Goal: Check status: Check status

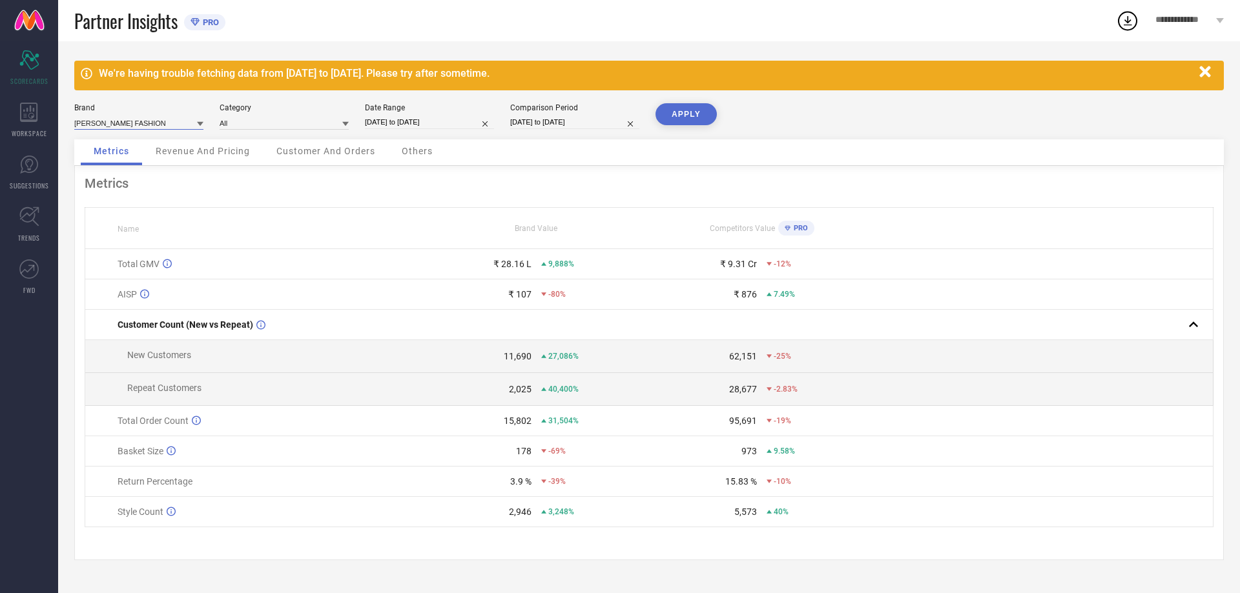
click at [130, 126] on input at bounding box center [138, 123] width 129 height 14
click at [456, 125] on input "[DATE] to [DATE]" at bounding box center [429, 123] width 129 height 14
select select "7"
select select "2025"
select select "8"
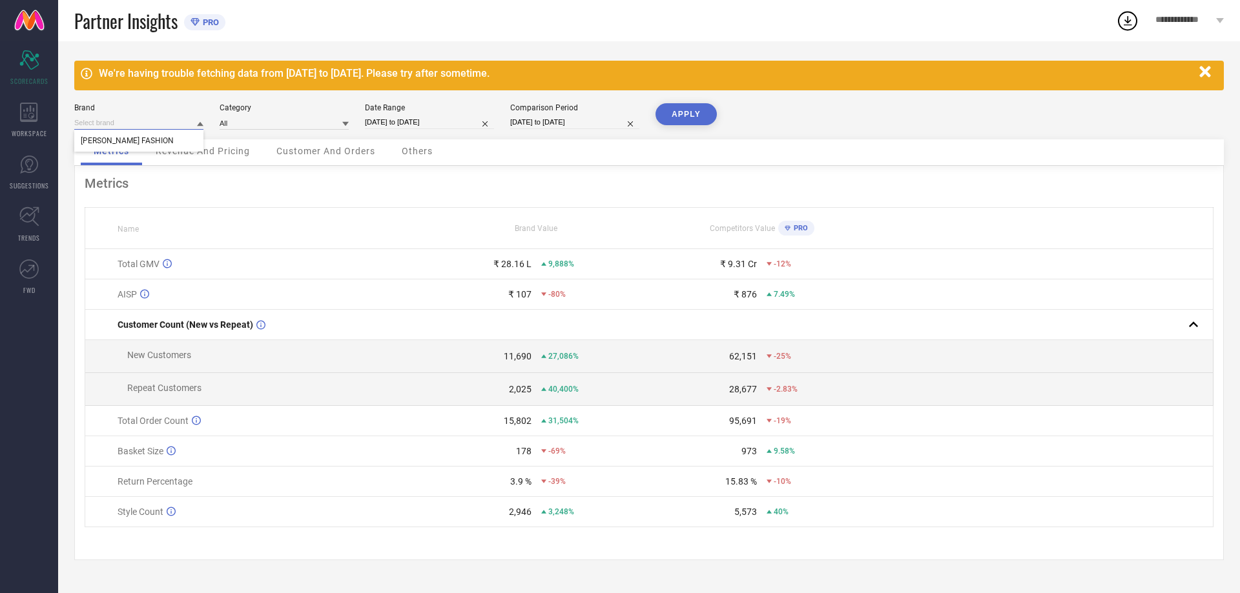
select select "2025"
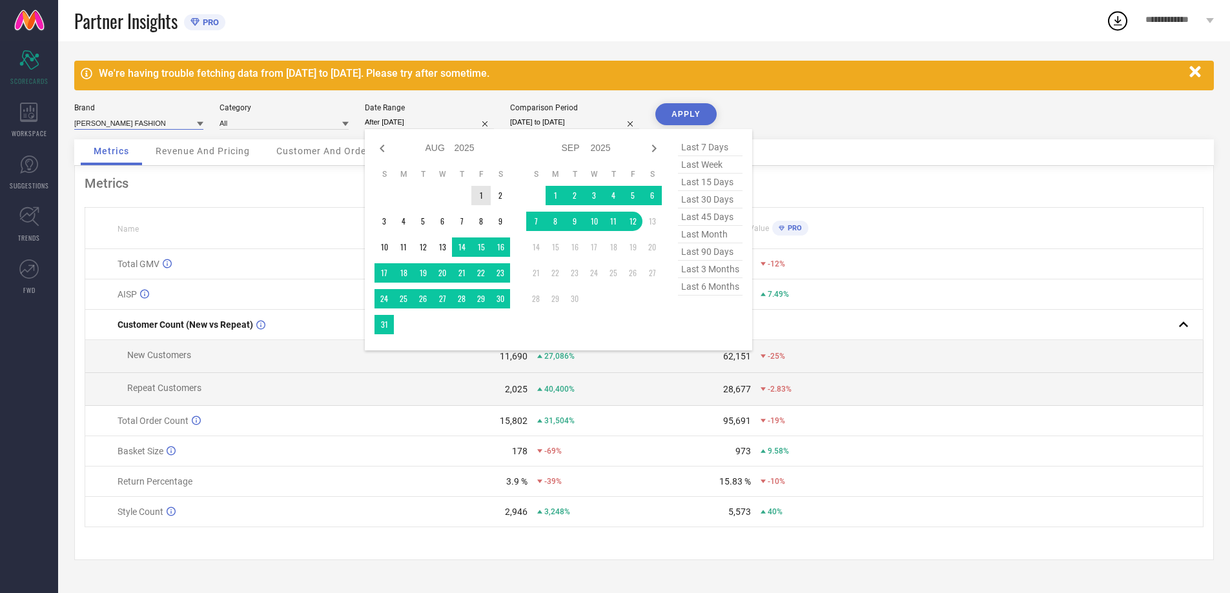
click at [477, 196] on td "1" at bounding box center [480, 195] width 19 height 19
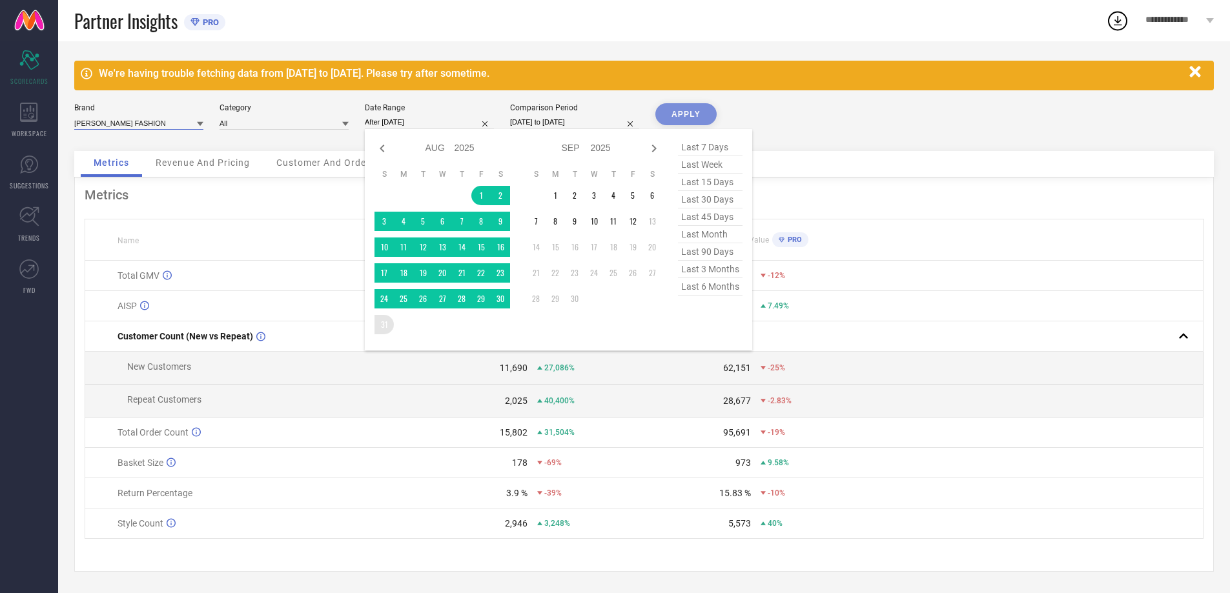
type input "[DATE] to [DATE]"
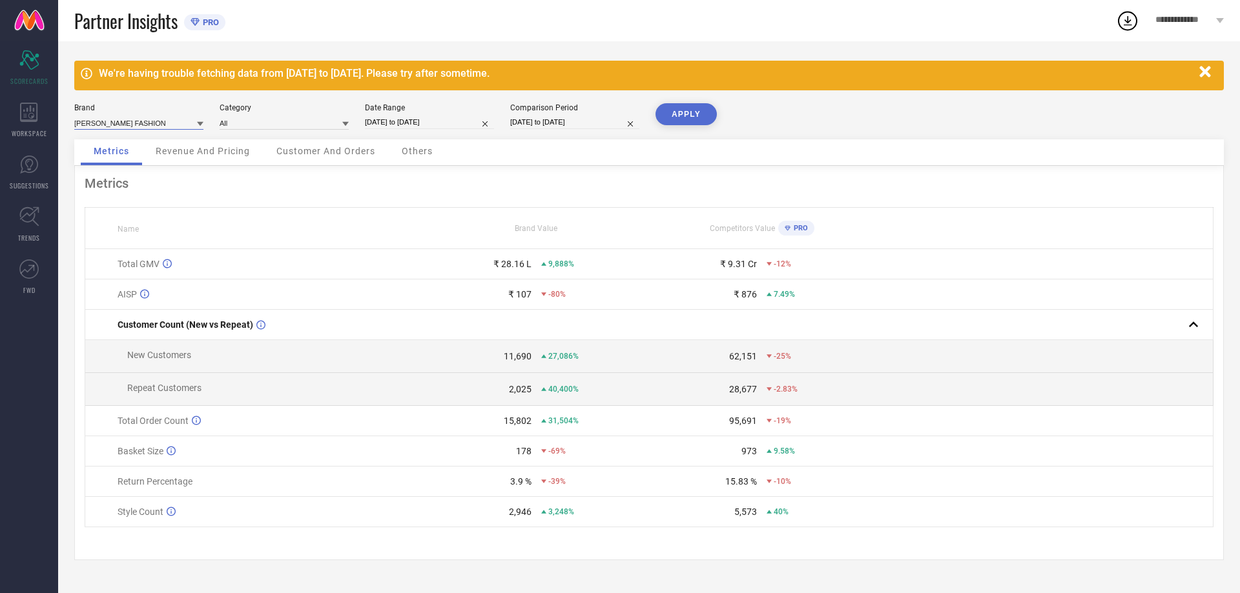
select select "7"
select select "2024"
select select "8"
select select "2024"
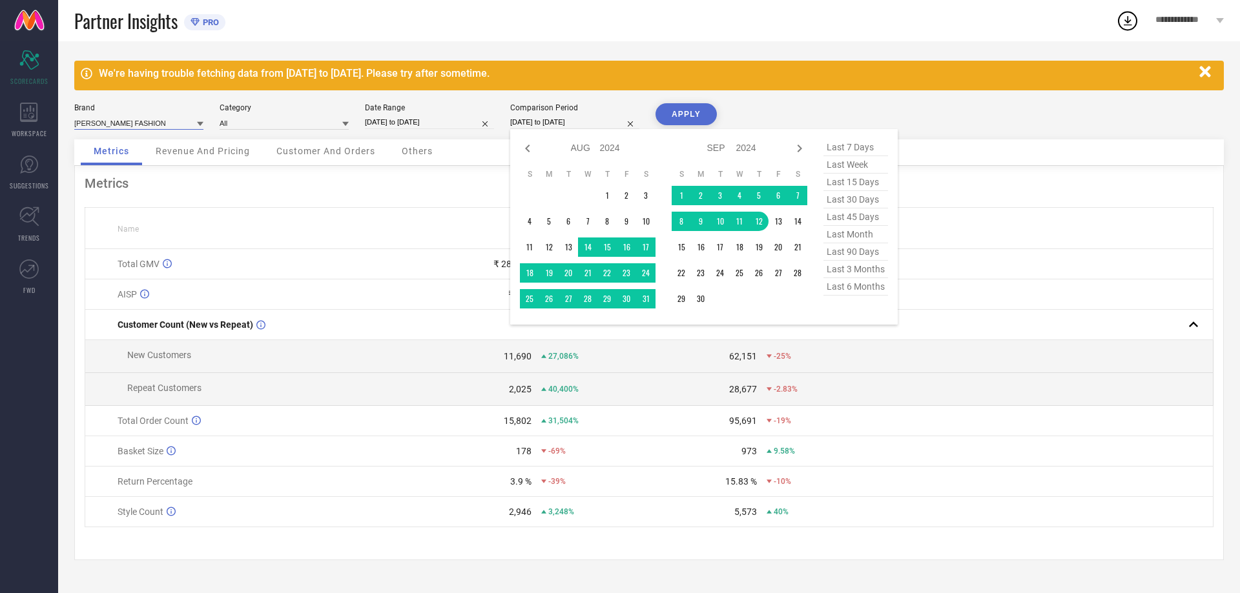
click at [564, 120] on input "[DATE] to [DATE]" at bounding box center [574, 123] width 129 height 14
click at [604, 199] on td "1" at bounding box center [606, 195] width 19 height 19
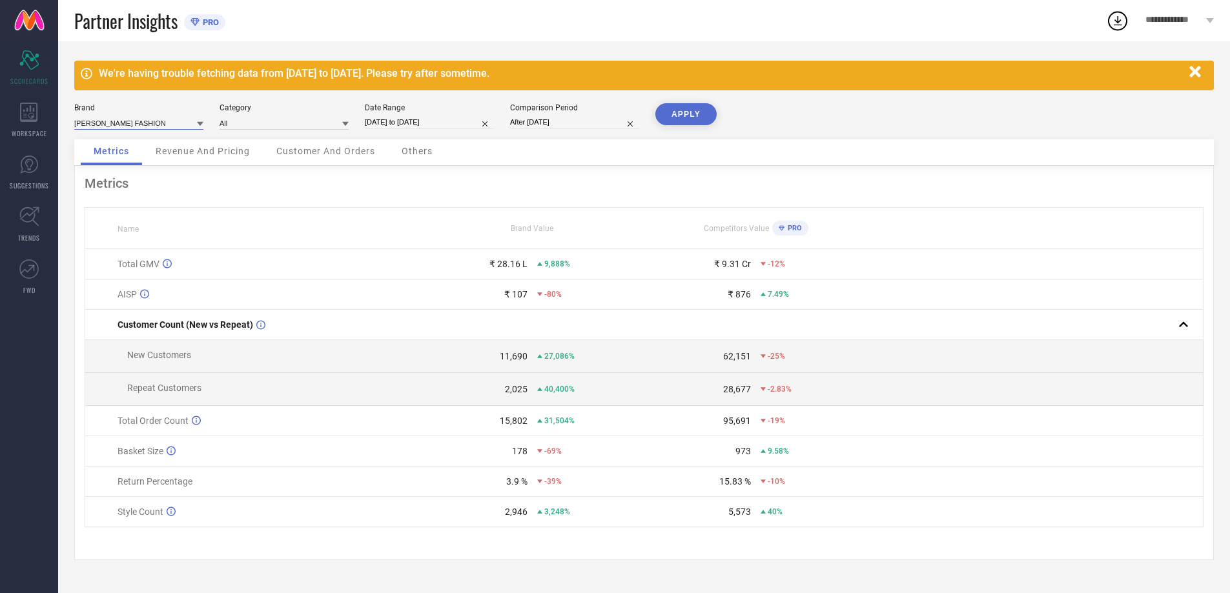
type input "[DATE] to [DATE]"
click at [697, 114] on button "APPLY" at bounding box center [685, 114] width 61 height 22
select select "7"
select select "2025"
select select "8"
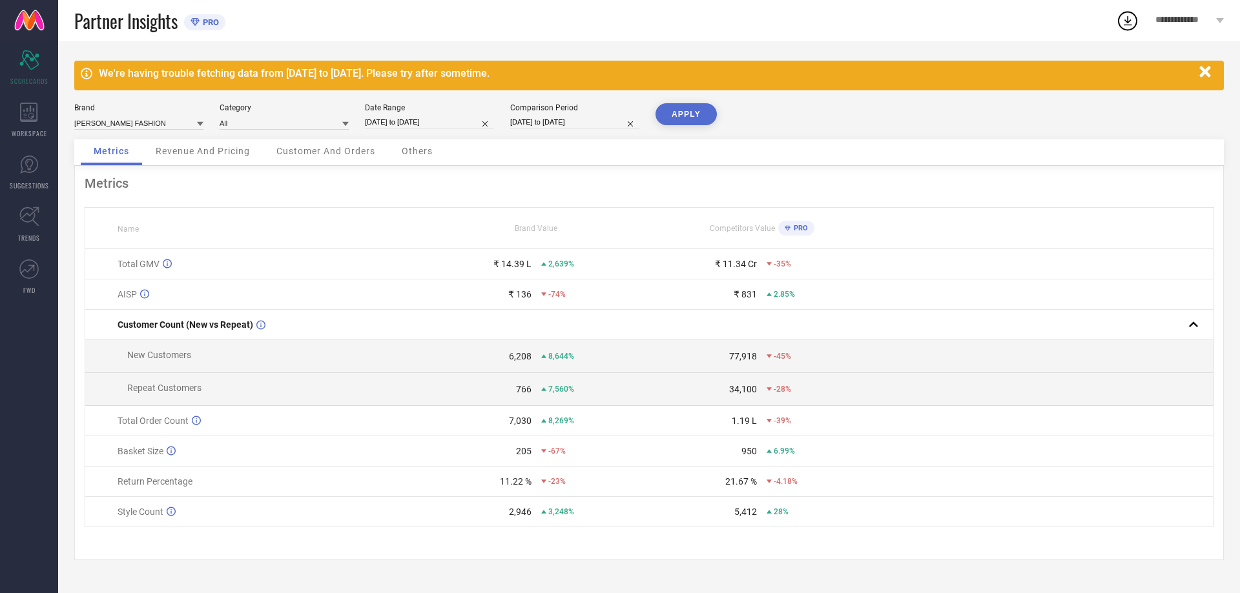
select select "2025"
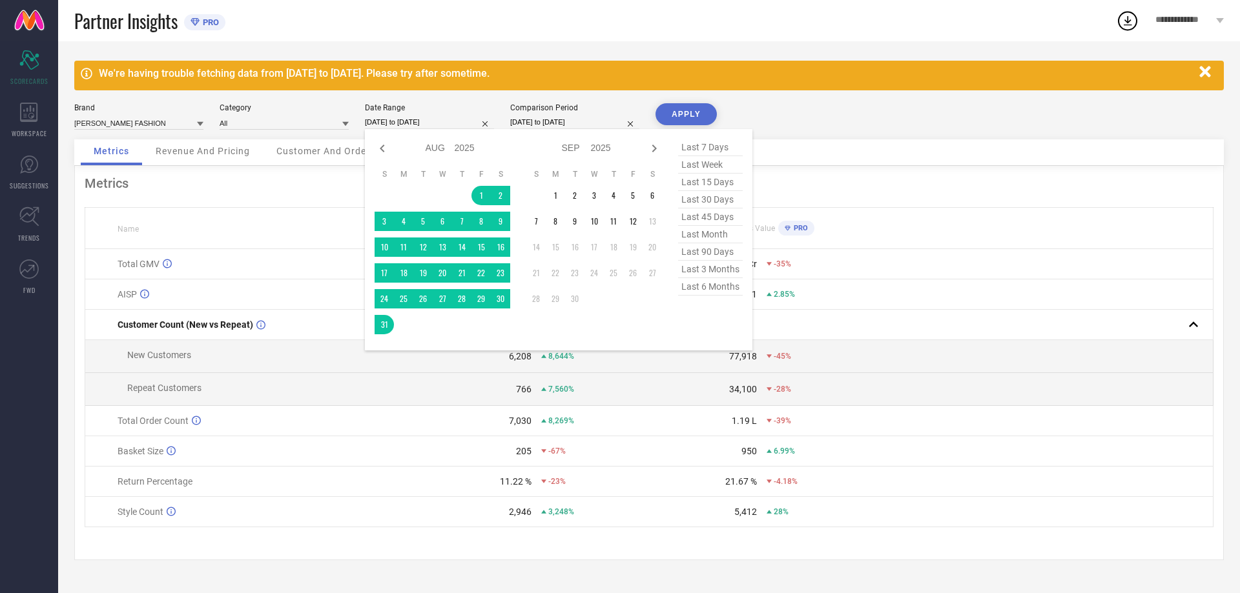
click at [449, 127] on input "[DATE] to [DATE]" at bounding box center [429, 123] width 129 height 14
click at [637, 225] on td "12" at bounding box center [632, 221] width 19 height 19
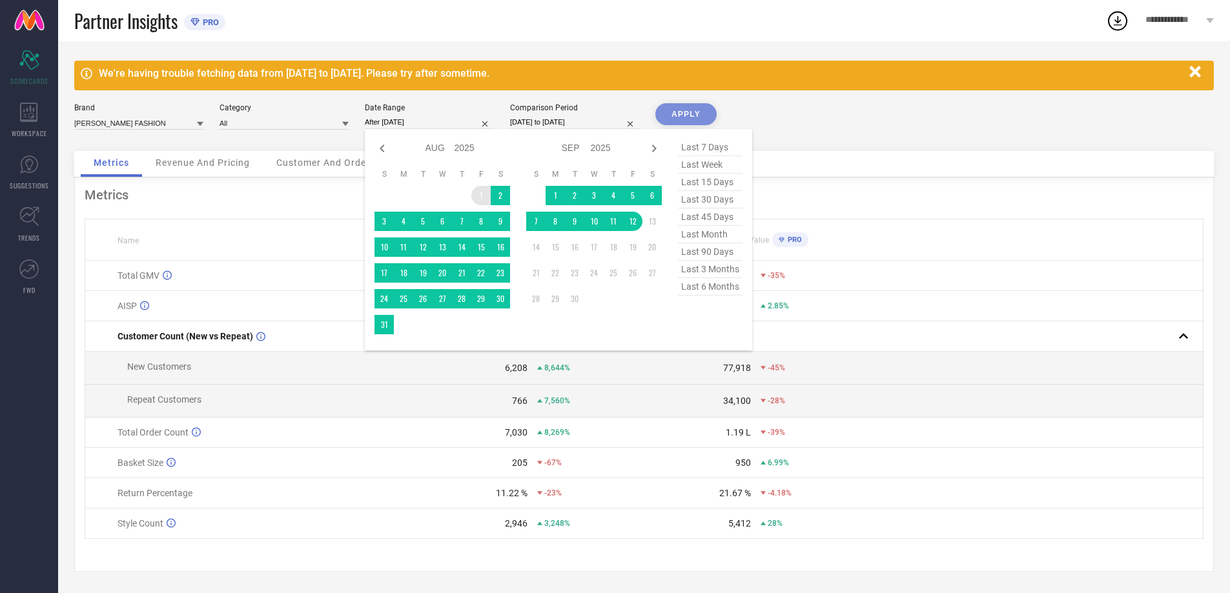
type input "[DATE] to [DATE]"
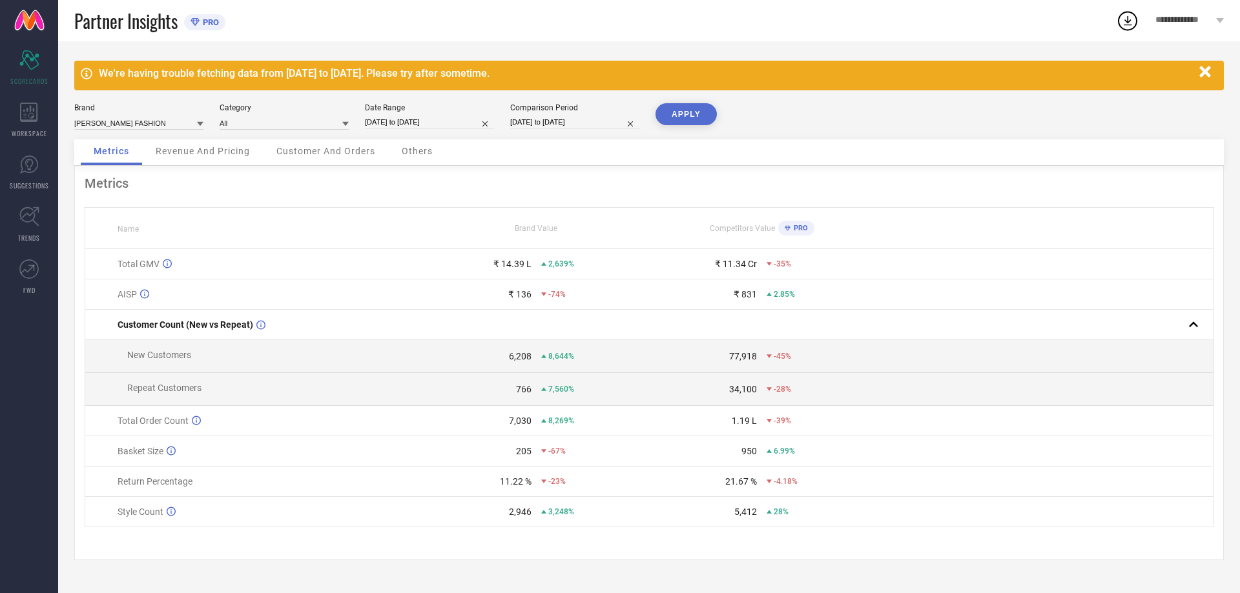
click at [678, 110] on button "APPLY" at bounding box center [685, 114] width 61 height 22
click at [244, 155] on span "Revenue And Pricing" at bounding box center [203, 151] width 94 height 10
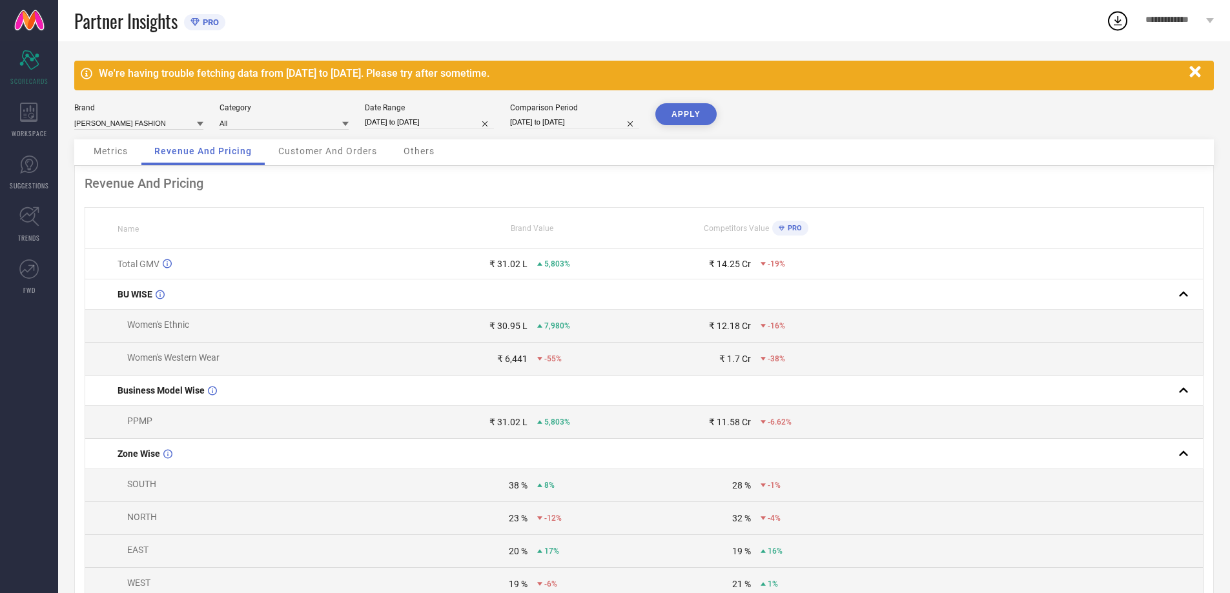
click at [315, 153] on span "Customer And Orders" at bounding box center [327, 151] width 99 height 10
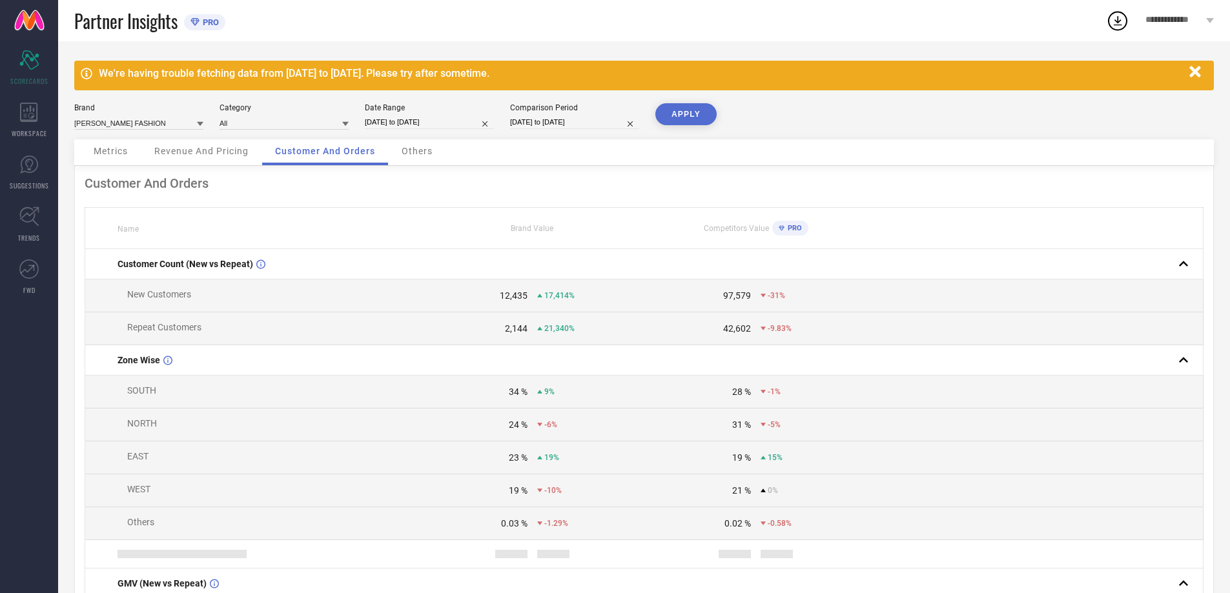
click at [107, 161] on div "Metrics" at bounding box center [111, 152] width 60 height 26
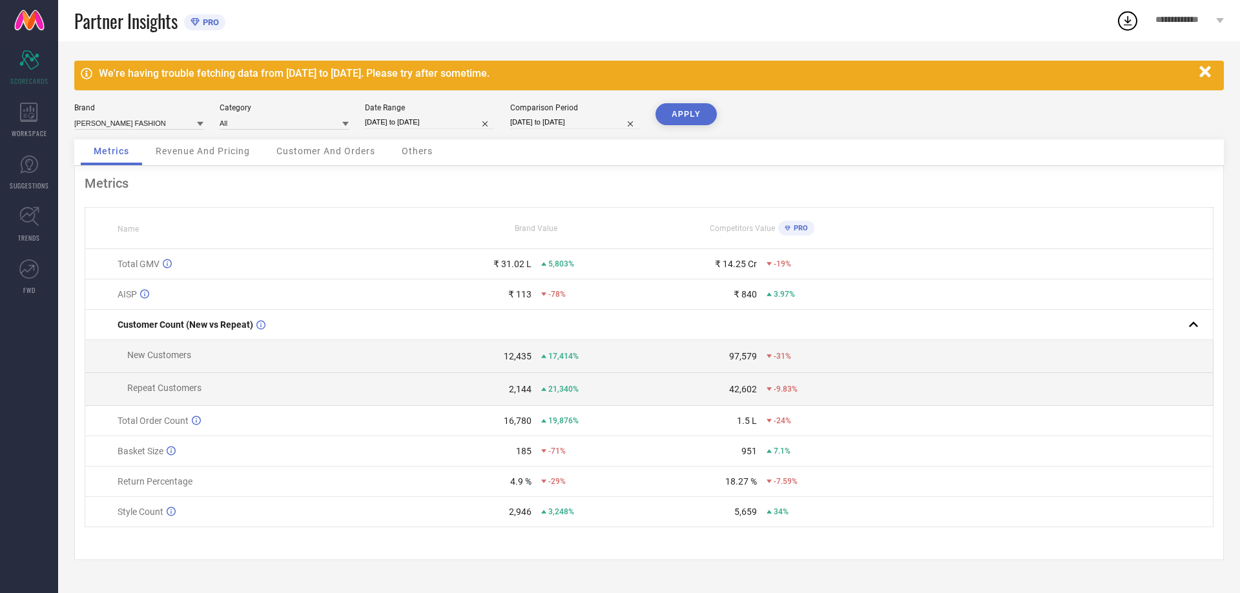
click at [394, 150] on div "Others" at bounding box center [417, 152] width 57 height 26
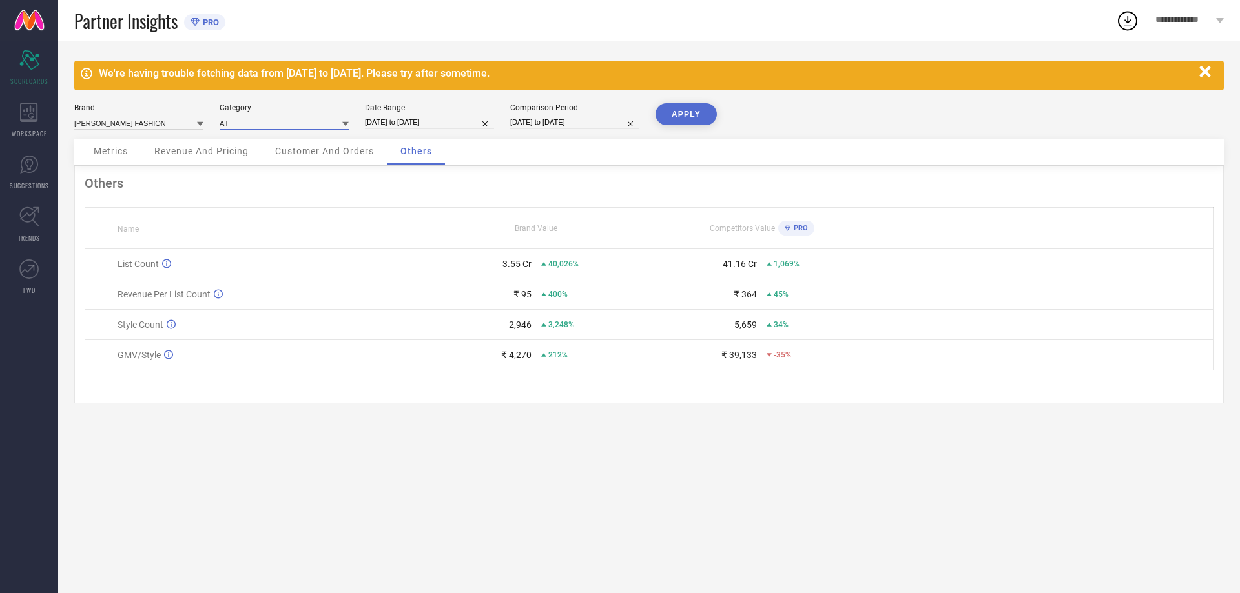
click at [307, 125] on input at bounding box center [283, 123] width 129 height 14
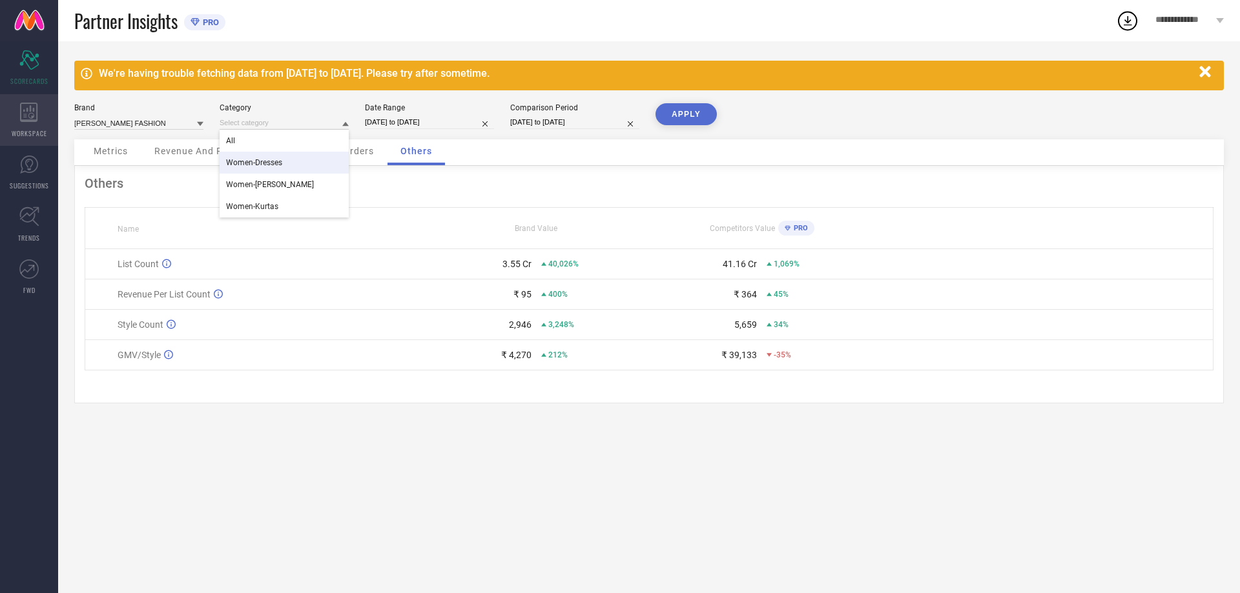
click at [48, 123] on div "WORKSPACE" at bounding box center [29, 120] width 58 height 52
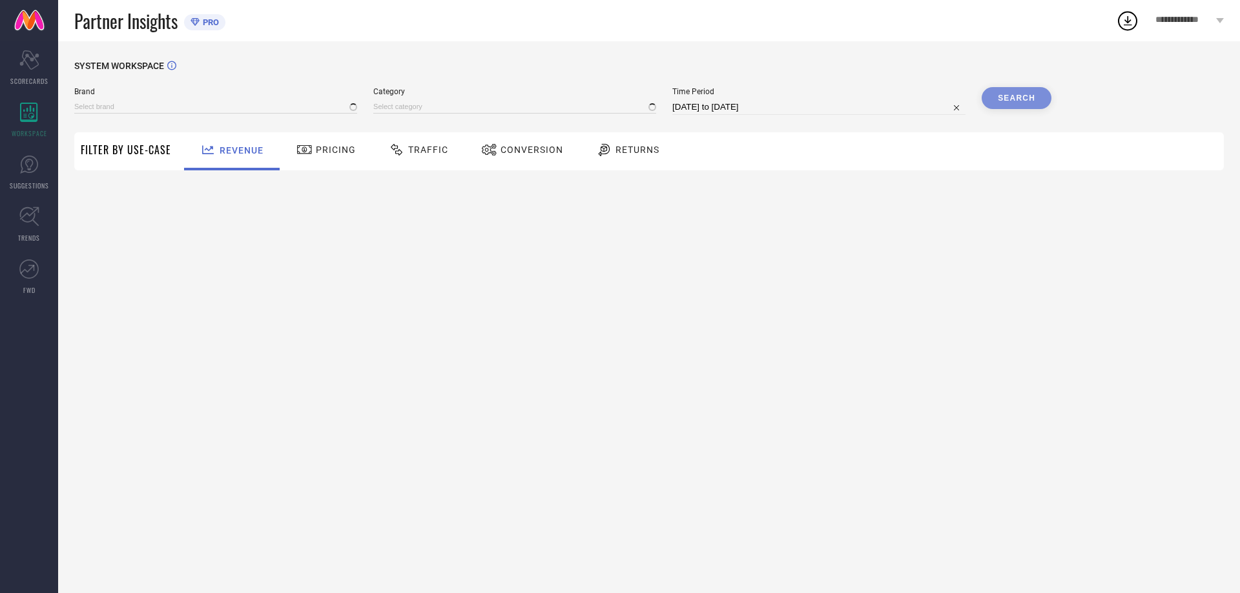
type input "[PERSON_NAME] FASHION"
type input "All"
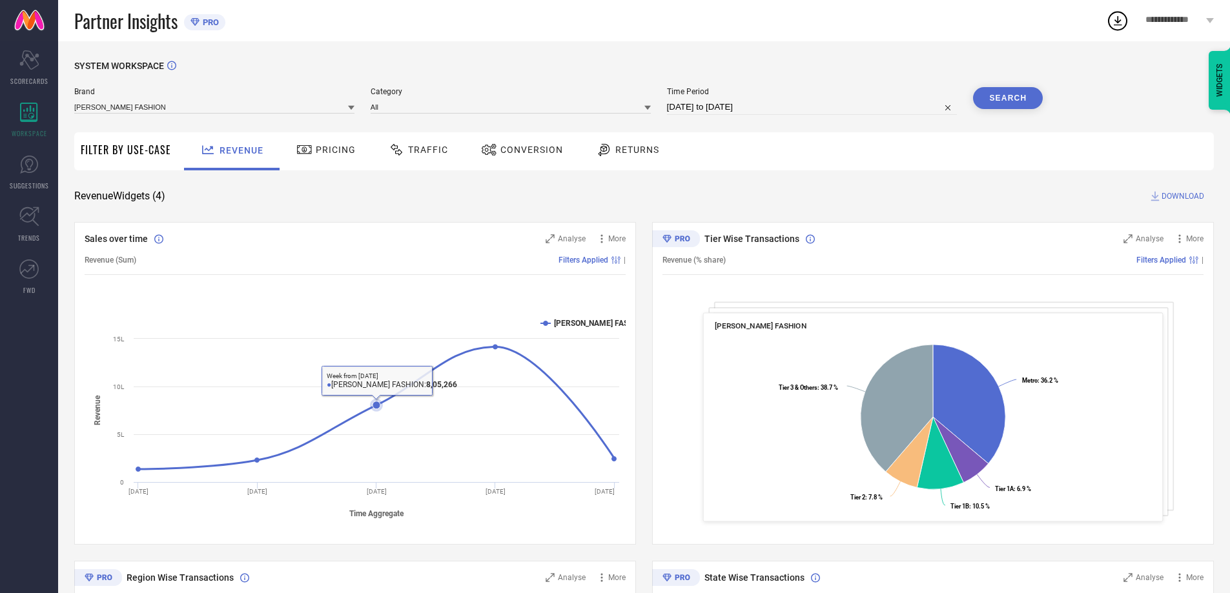
click at [391, 411] on icon "Created with Highcharts 9.3.3 Time Aggregate Revenue [PERSON_NAME] FASHION [DAT…" at bounding box center [355, 417] width 541 height 219
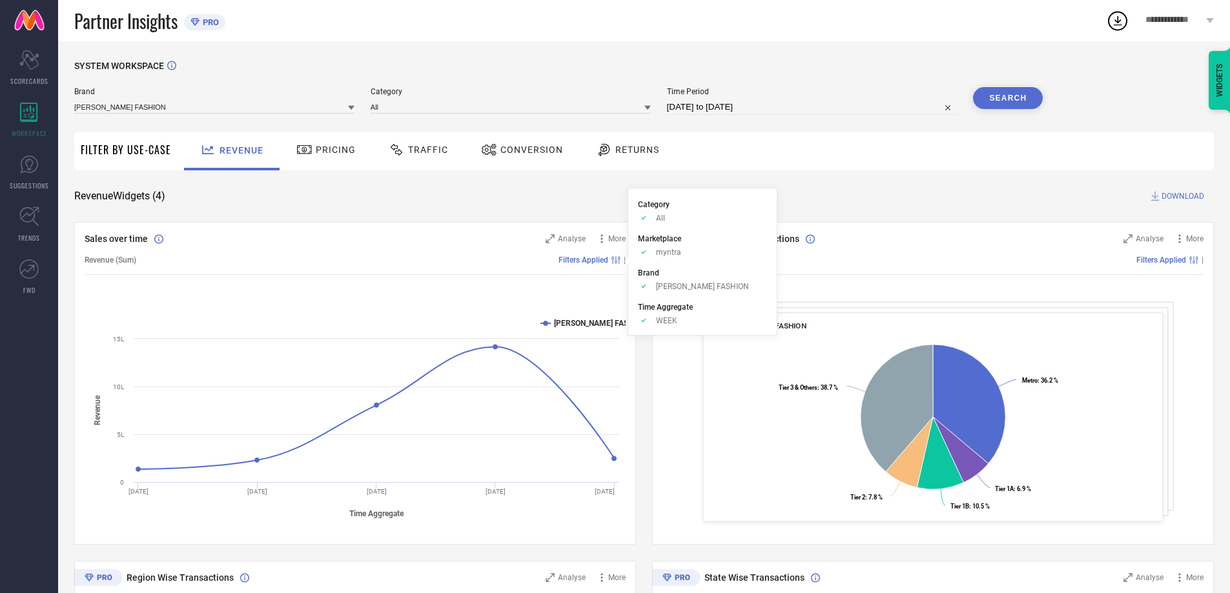
click at [594, 258] on span "Filters Applied" at bounding box center [583, 260] width 50 height 9
click at [620, 263] on body "**********" at bounding box center [615, 296] width 1230 height 593
click at [603, 245] on icon at bounding box center [601, 238] width 13 height 13
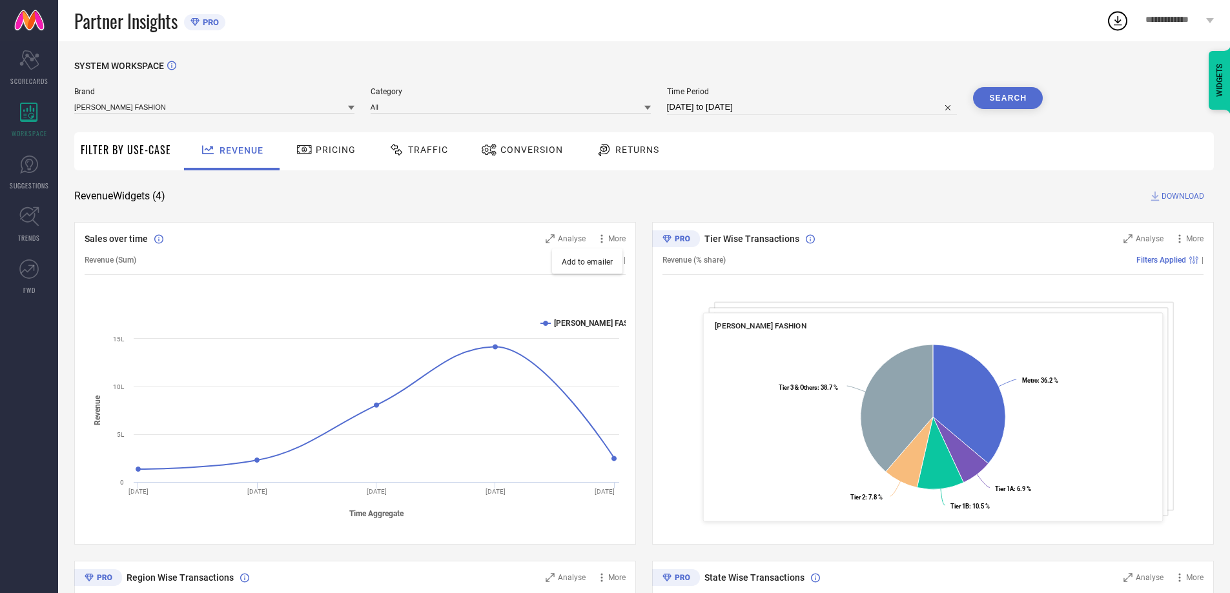
click at [699, 108] on input "[DATE] to [DATE]" at bounding box center [812, 106] width 291 height 15
select select "7"
select select "2025"
select select "8"
select select "2025"
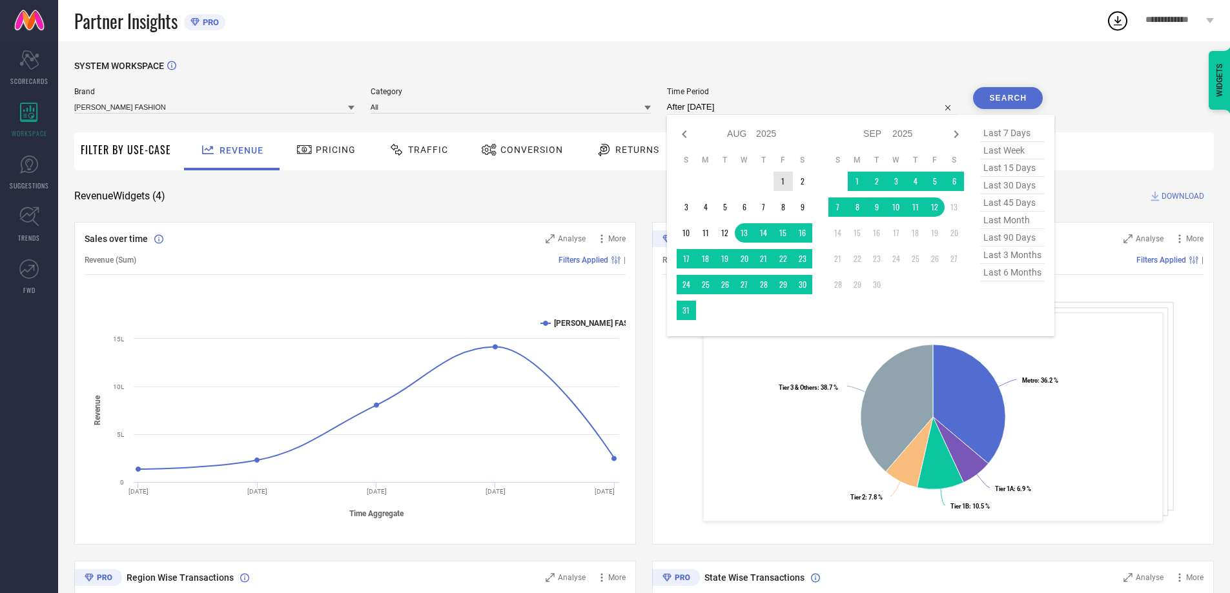
click at [790, 180] on td "1" at bounding box center [782, 181] width 19 height 19
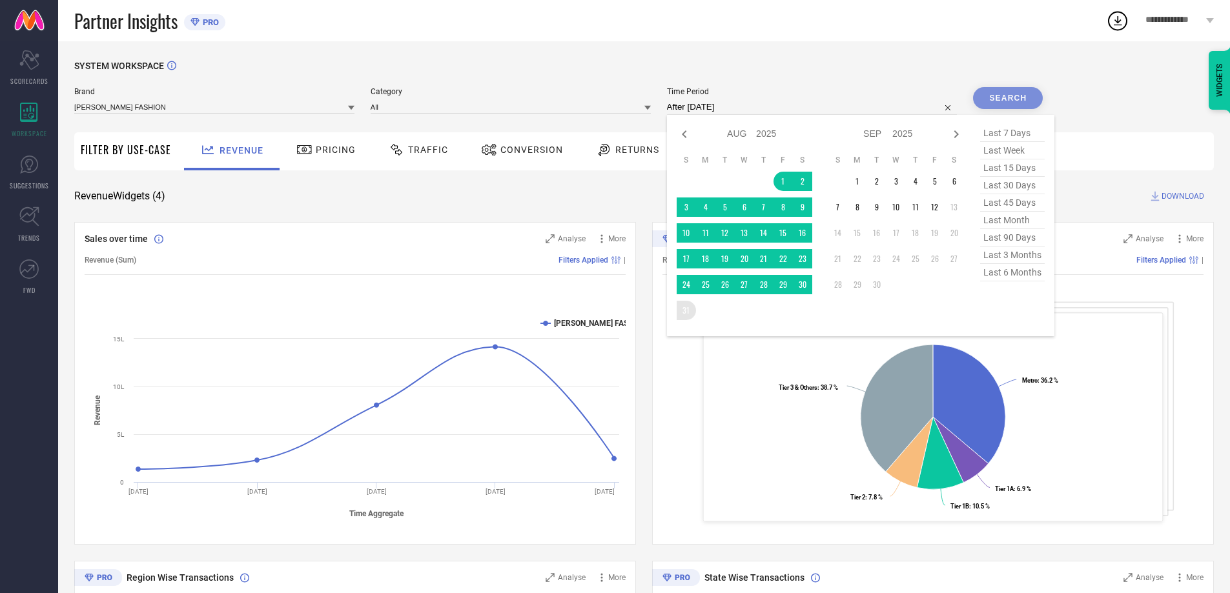
type input "[DATE] to [DATE]"
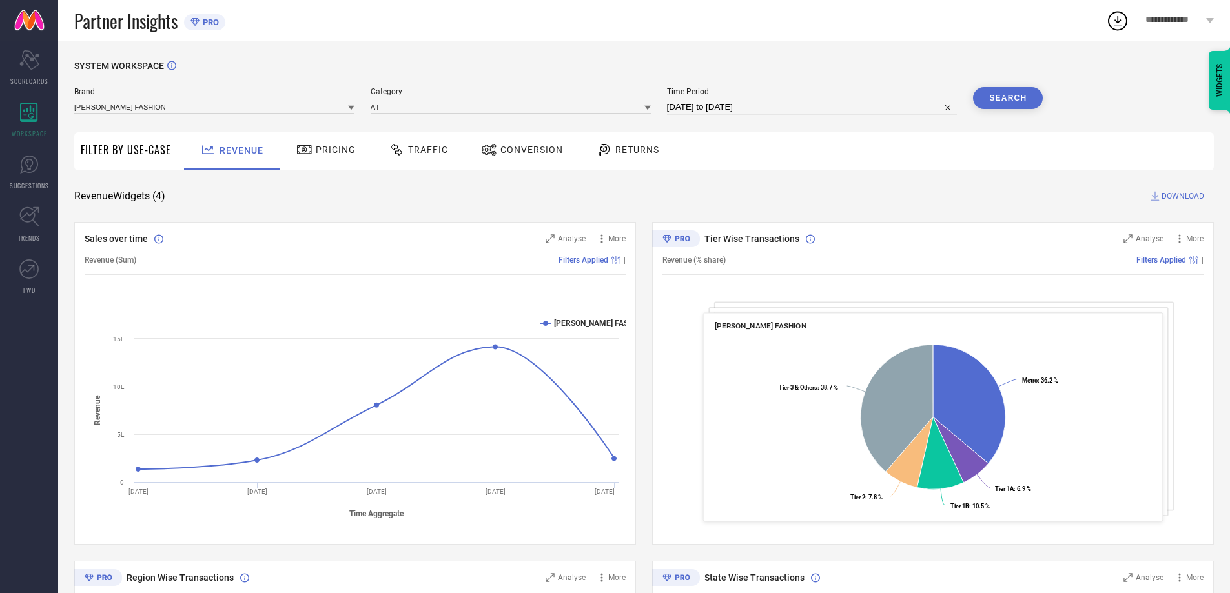
click at [1025, 99] on button "Search" at bounding box center [1008, 98] width 70 height 22
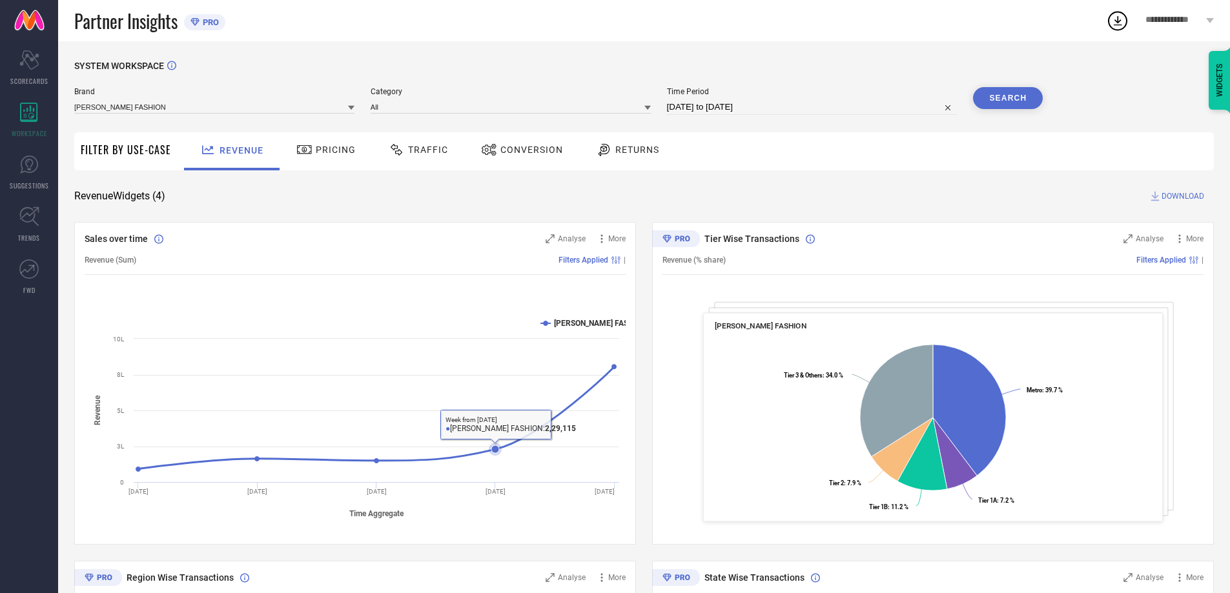
drag, startPoint x: 522, startPoint y: 424, endPoint x: 465, endPoint y: 462, distance: 67.9
click at [467, 460] on icon "Created with Highcharts 9.3.3 Time Aggregate Revenue [PERSON_NAME] FASHION [DAT…" at bounding box center [355, 417] width 541 height 219
click at [128, 136] on div "Filter By Use-Case" at bounding box center [126, 151] width 90 height 38
click at [127, 159] on div "Filter By Use-Case" at bounding box center [126, 151] width 90 height 38
click at [132, 161] on div "Filter By Use-Case" at bounding box center [126, 151] width 90 height 38
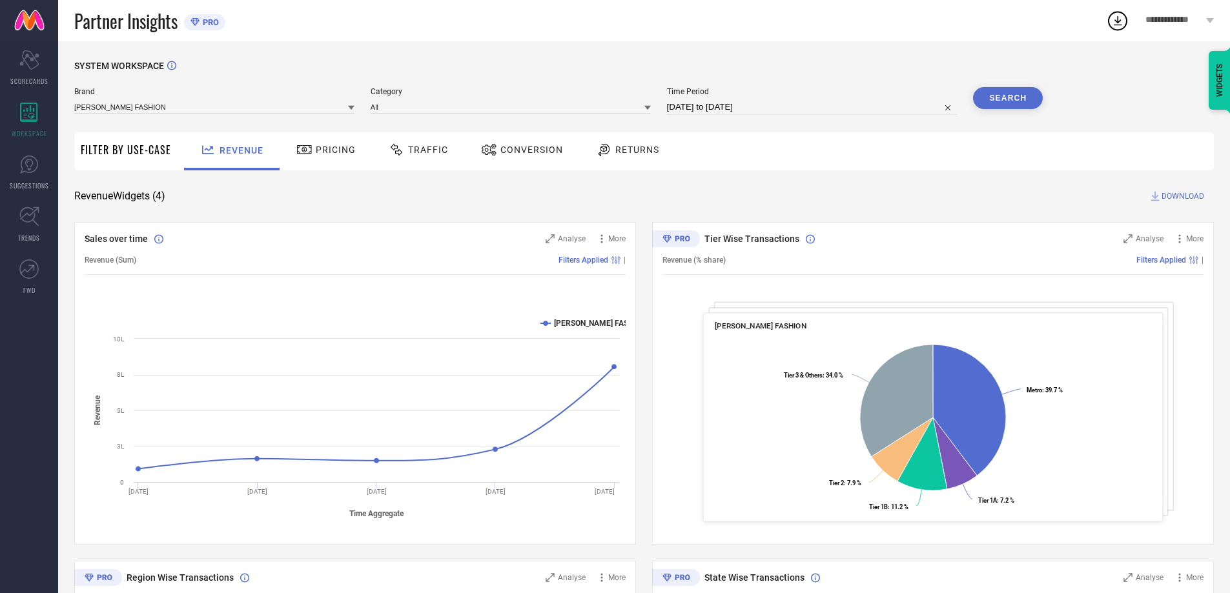
click at [133, 161] on div "Filter By Use-Case" at bounding box center [126, 151] width 90 height 38
click at [34, 67] on icon at bounding box center [28, 59] width 19 height 19
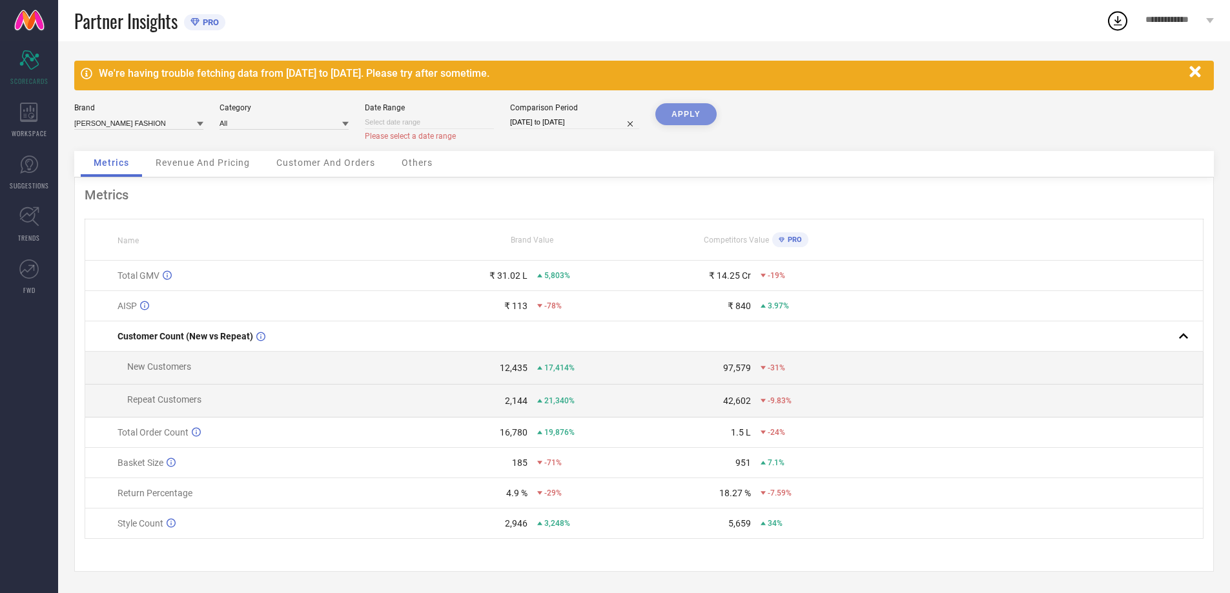
select select "8"
select select "2025"
select select "9"
select select "2025"
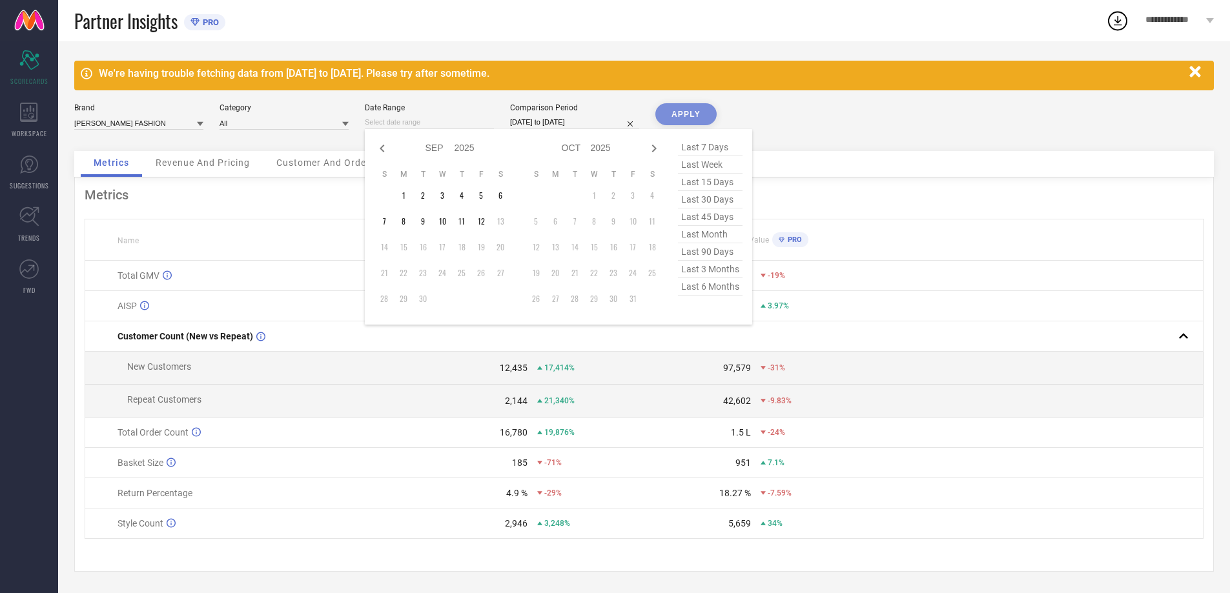
click at [461, 119] on input at bounding box center [429, 123] width 129 height 14
click at [407, 194] on td "1" at bounding box center [403, 195] width 19 height 19
type input "[DATE] to [DATE]"
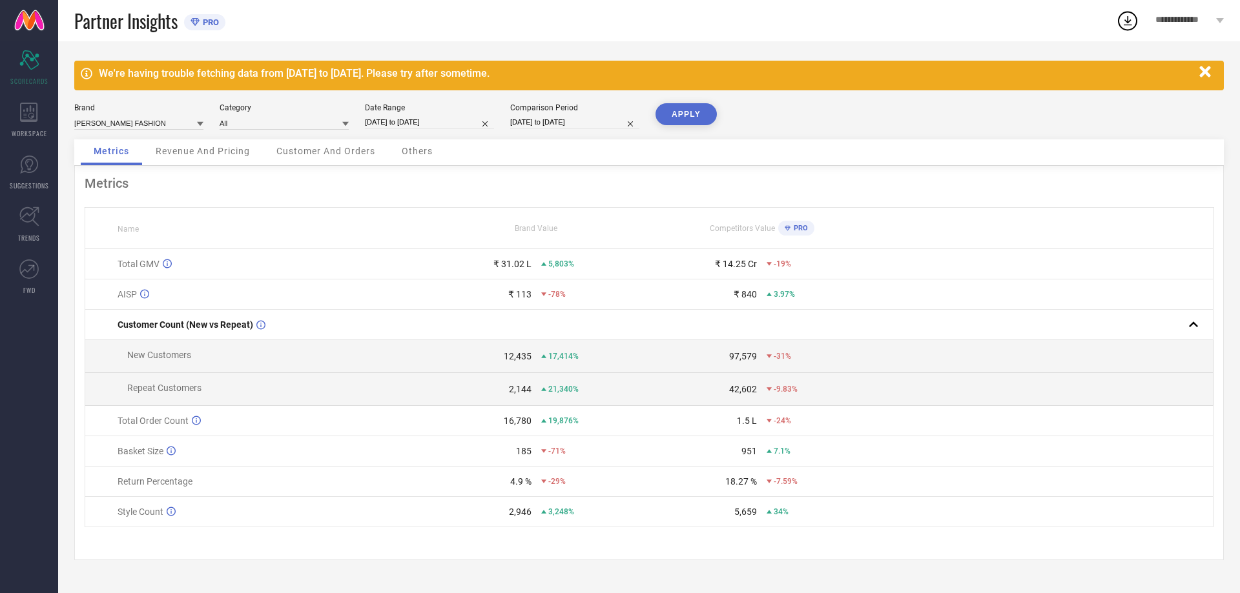
click at [685, 122] on button "APPLY" at bounding box center [685, 114] width 61 height 22
